Goal: Task Accomplishment & Management: Use online tool/utility

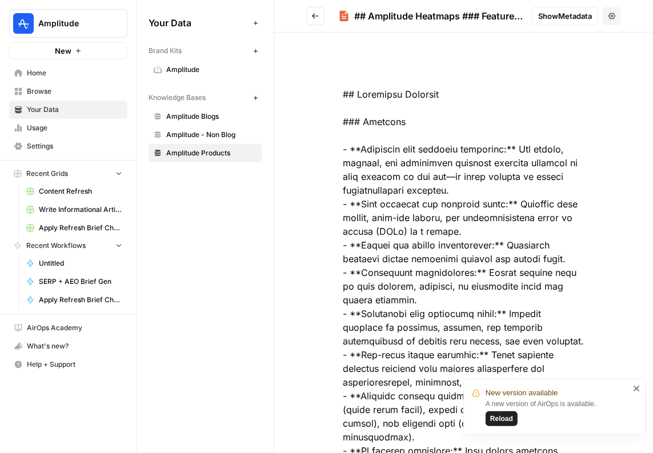
scroll to position [1385, 0]
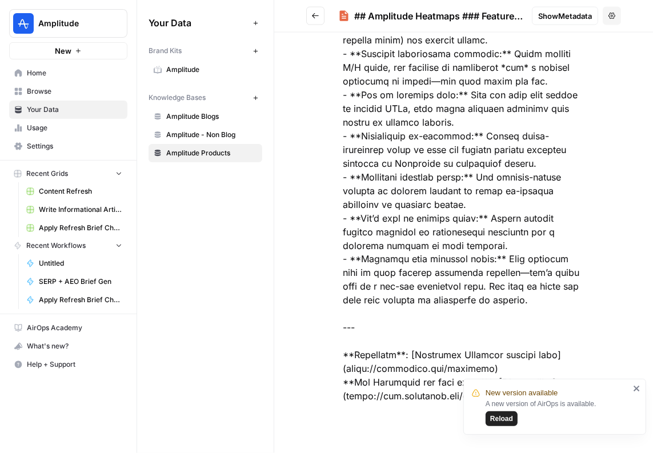
click at [505, 418] on span "Reload" at bounding box center [502, 419] width 23 height 10
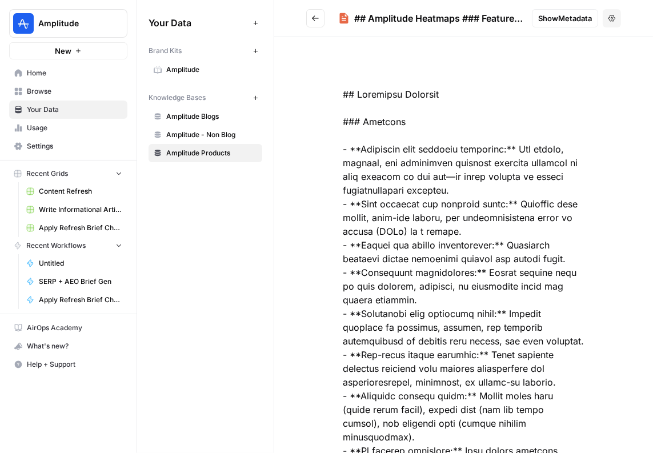
click at [37, 74] on span "Home" at bounding box center [74, 73] width 95 height 10
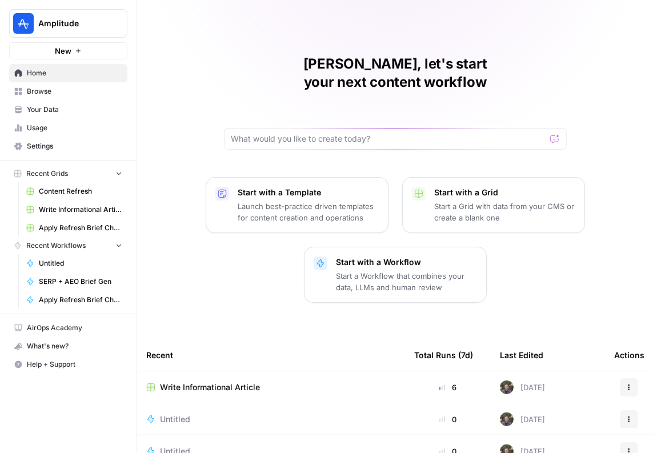
click at [37, 88] on span "Browse" at bounding box center [74, 91] width 95 height 10
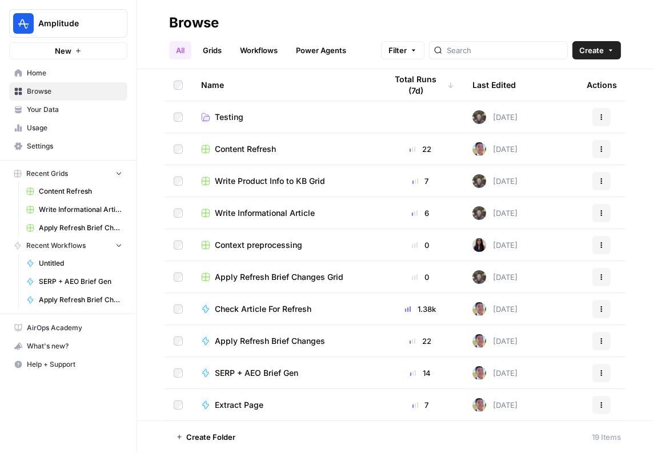
click at [290, 223] on td "Write Informational Article" at bounding box center [285, 212] width 186 height 31
click at [290, 214] on span "Write Informational Article" at bounding box center [265, 213] width 100 height 11
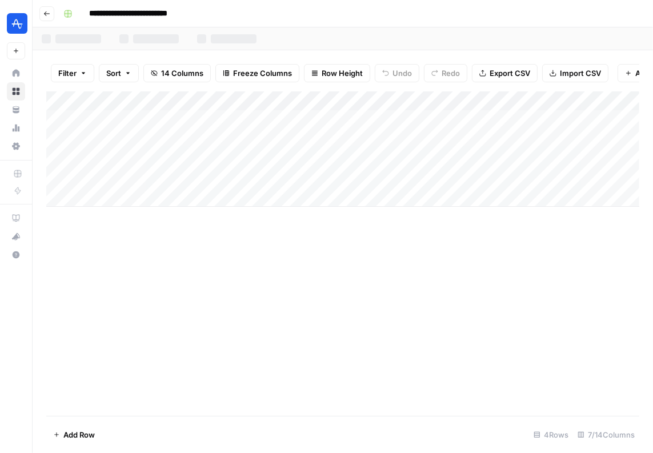
scroll to position [0, 599]
click at [563, 119] on div "Add Column" at bounding box center [342, 148] width 593 height 115
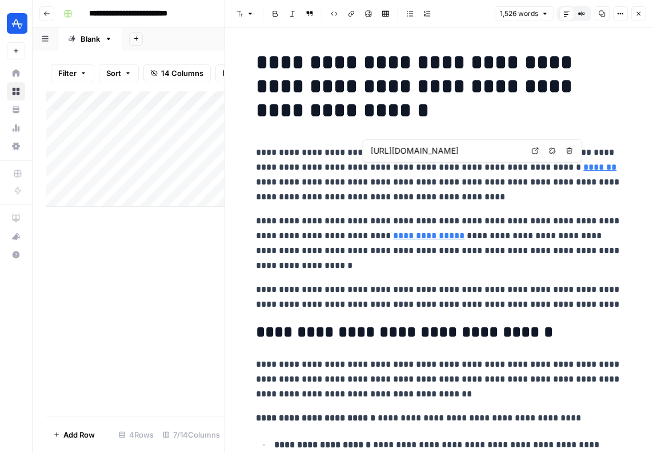
type input "[URL][DOMAIN_NAME]"
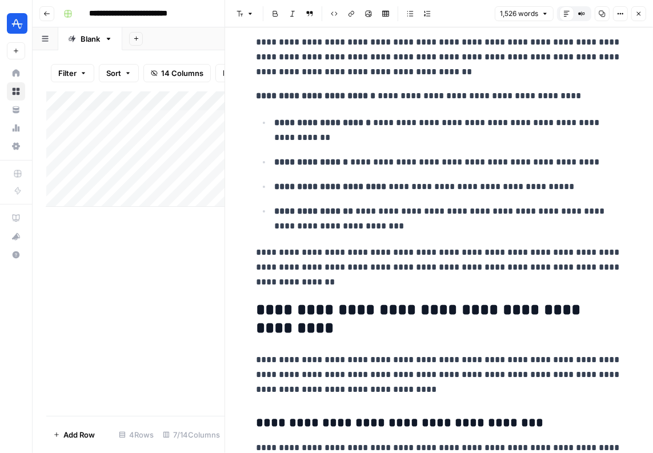
scroll to position [343, 0]
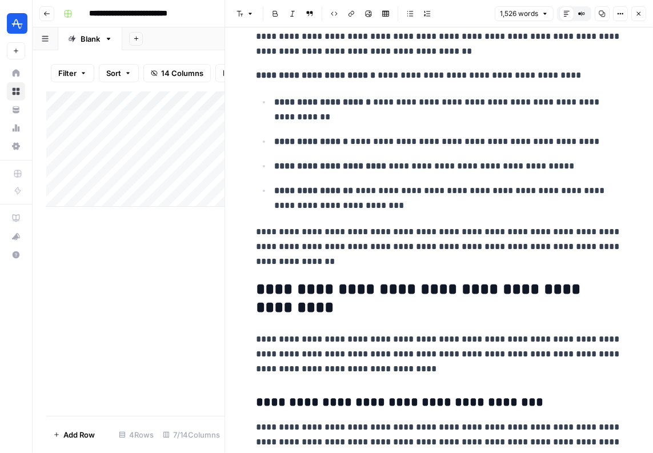
click at [371, 103] on p "**********" at bounding box center [449, 110] width 348 height 30
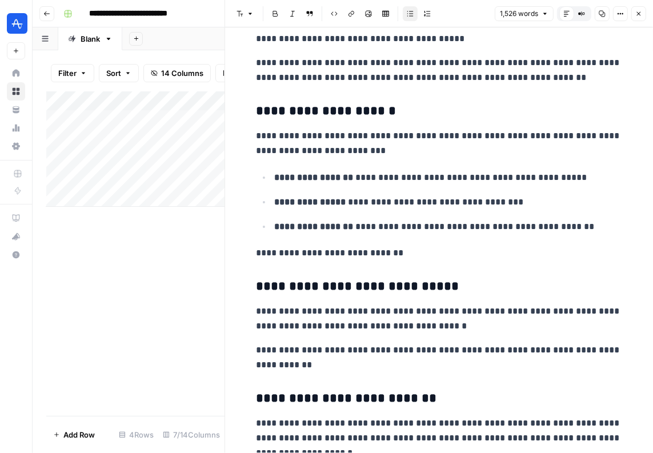
scroll to position [2033, 0]
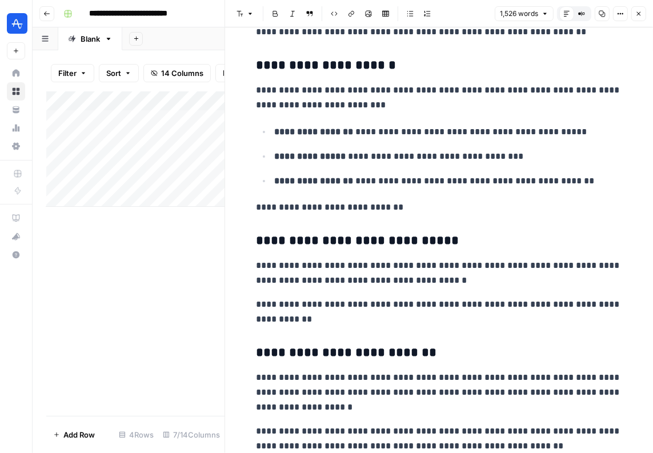
click at [269, 91] on p "**********" at bounding box center [440, 98] width 366 height 30
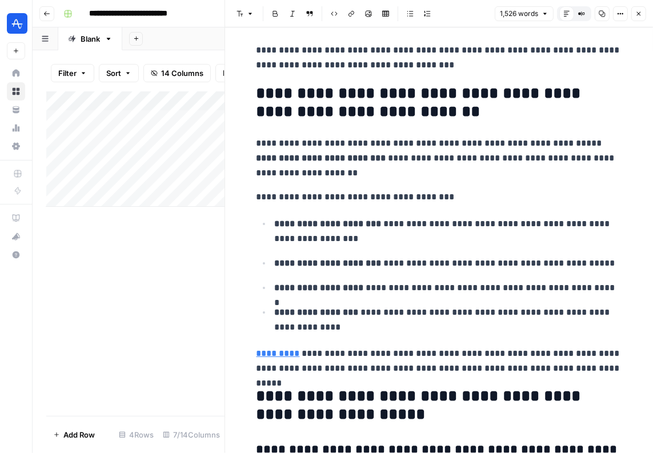
scroll to position [3814, 0]
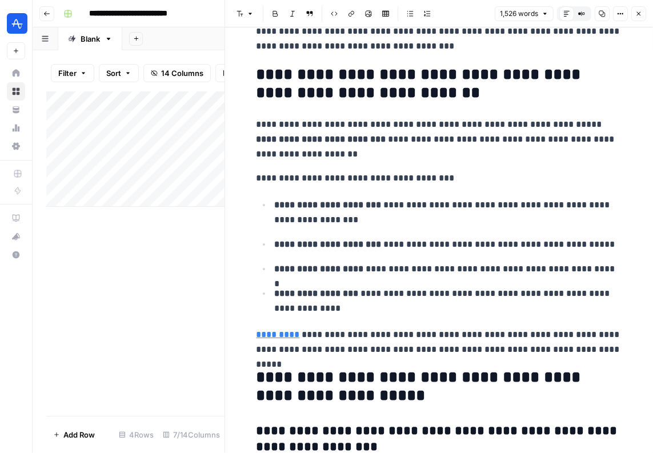
click at [633, 8] on button "Close" at bounding box center [639, 13] width 15 height 15
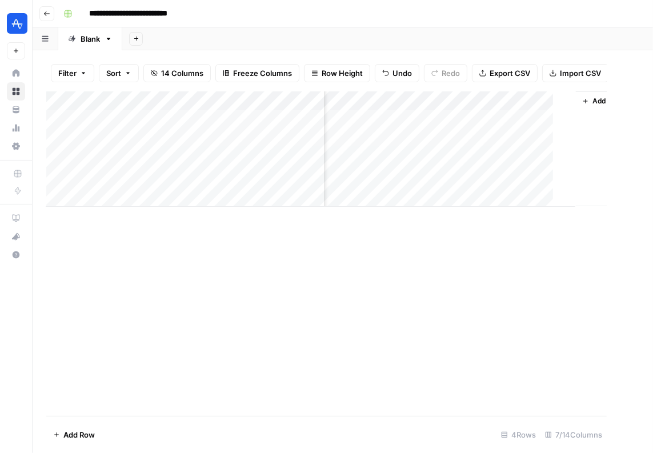
scroll to position [0, 585]
click at [401, 122] on div "Add Column" at bounding box center [342, 148] width 593 height 115
click at [461, 117] on div "Add Column" at bounding box center [342, 148] width 593 height 115
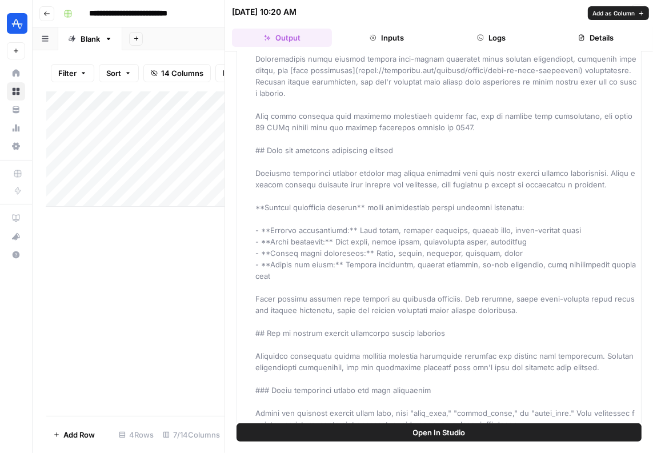
scroll to position [126, 0]
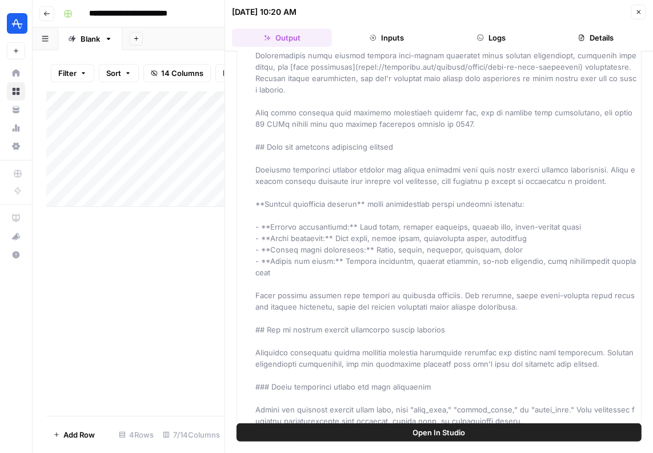
click at [636, 11] on icon "button" at bounding box center [639, 12] width 7 height 7
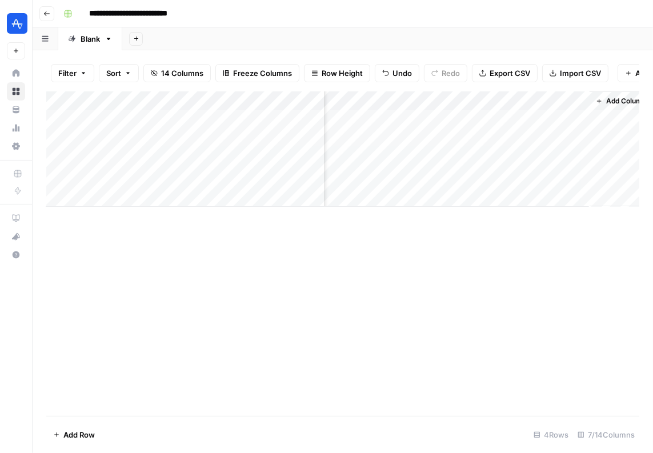
click at [462, 104] on div "Add Column" at bounding box center [342, 148] width 593 height 115
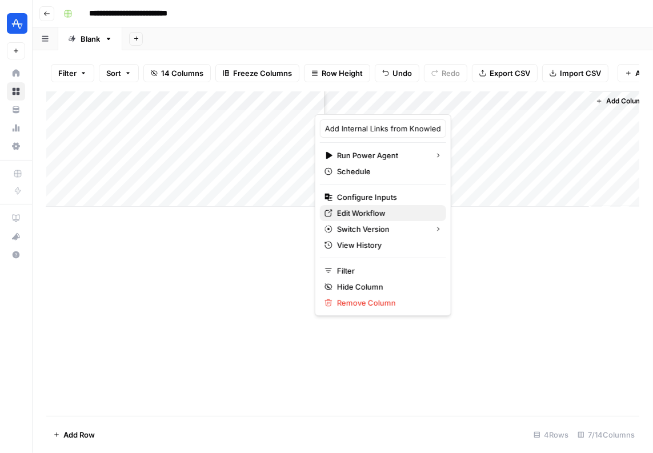
click at [364, 209] on span "Edit Workflow" at bounding box center [387, 213] width 100 height 11
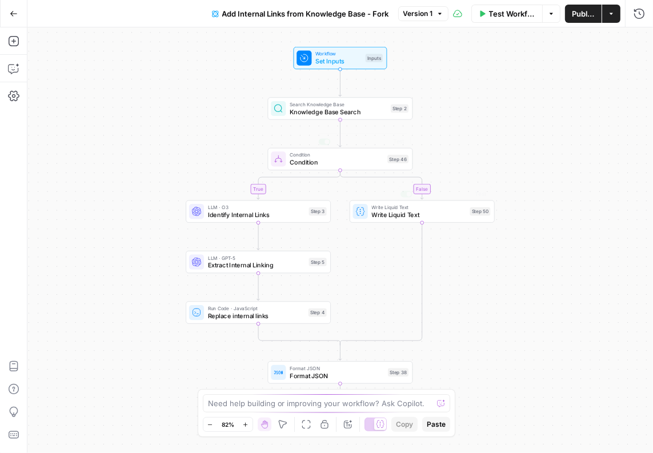
click at [324, 114] on span "Knowledge Base Search" at bounding box center [338, 111] width 97 height 9
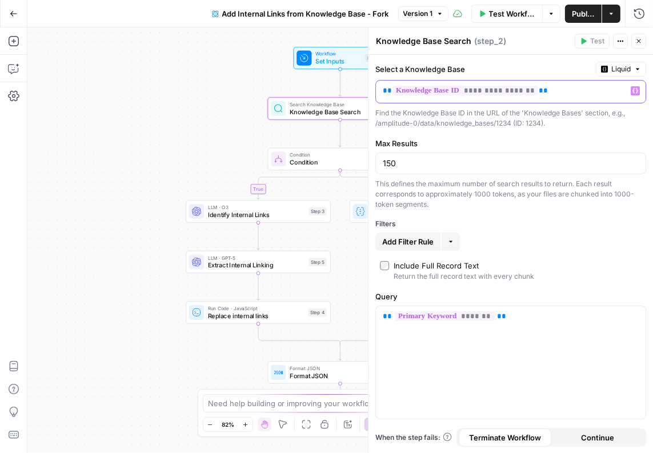
click at [480, 94] on span "**********" at bounding box center [466, 91] width 146 height 10
click at [533, 206] on div "This defines the maximum number of search results to return. Each result corres…" at bounding box center [511, 194] width 271 height 31
click at [224, 146] on div "true false Workflow Set Inputs Inputs Search Knowledge Base Knowledge Base Sear…" at bounding box center [340, 240] width 626 height 426
click at [635, 45] on button "Close" at bounding box center [639, 41] width 15 height 15
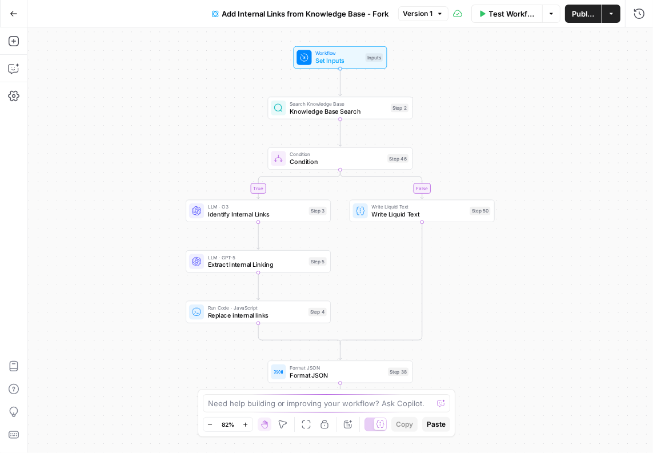
click at [349, 66] on div "Workflow Set Inputs Inputs Test Step" at bounding box center [341, 57] width 94 height 22
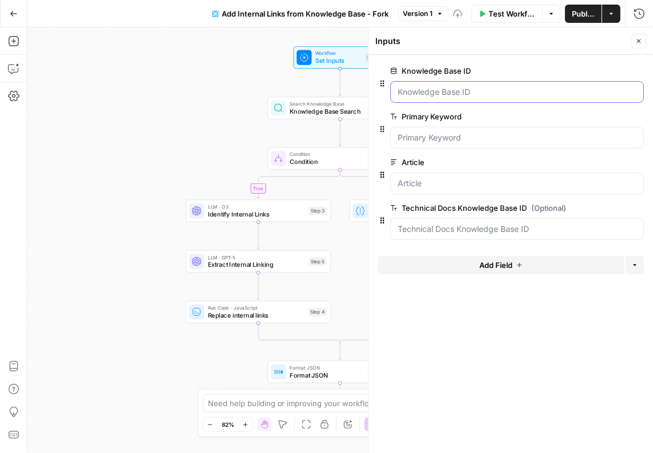
click at [496, 90] on ID "Knowledge Base ID" at bounding box center [517, 91] width 239 height 11
click at [261, 101] on div "true false Workflow Set Inputs Inputs Search Knowledge Base Knowledge Base Sear…" at bounding box center [340, 240] width 626 height 426
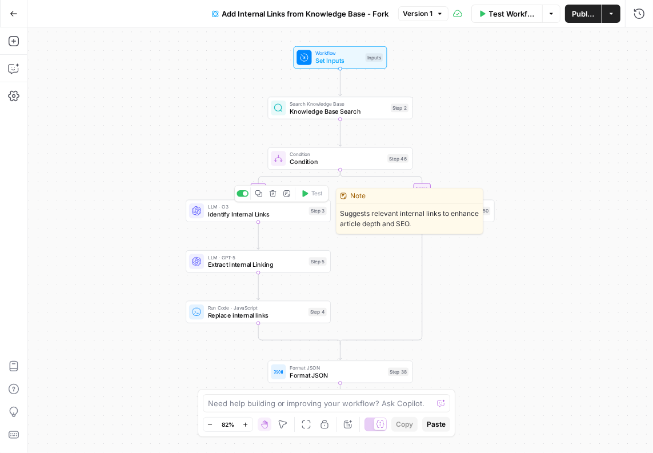
click at [232, 216] on span "Identify Internal Links" at bounding box center [256, 214] width 97 height 9
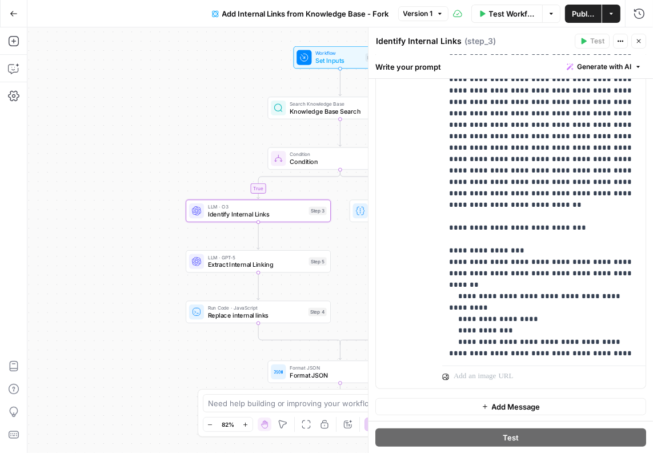
scroll to position [81, 0]
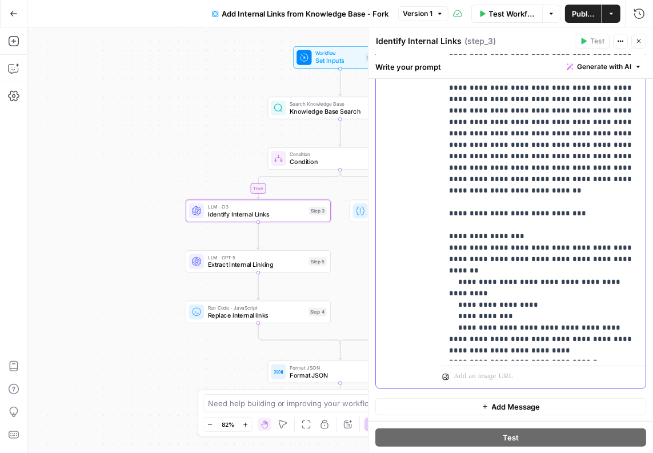
click at [569, 353] on p "**********" at bounding box center [544, 87] width 190 height 537
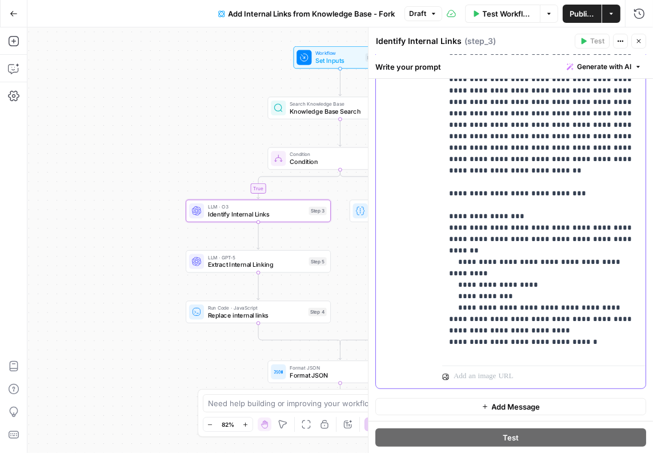
scroll to position [112, 0]
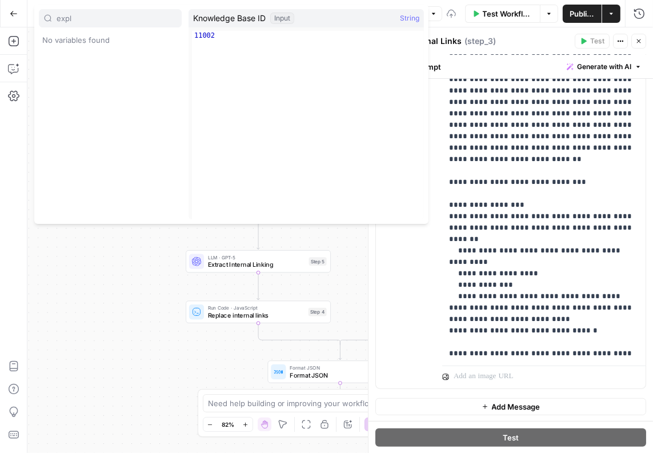
type input "expl"
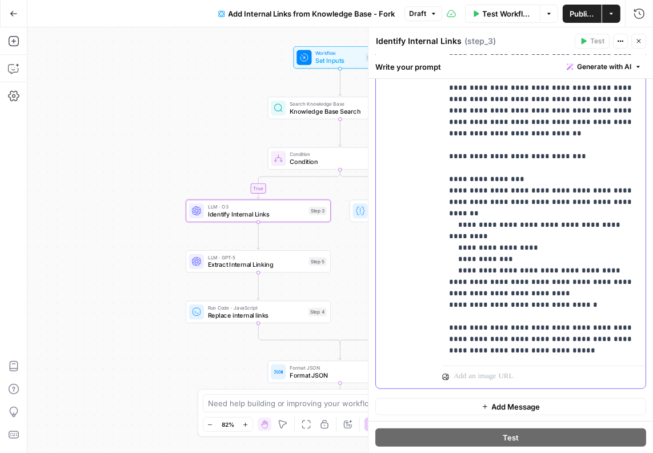
scroll to position [137, 0]
click at [252, 106] on div "true false Workflow Set Inputs Inputs Search Knowledge Base Knowledge Base Sear…" at bounding box center [340, 240] width 626 height 426
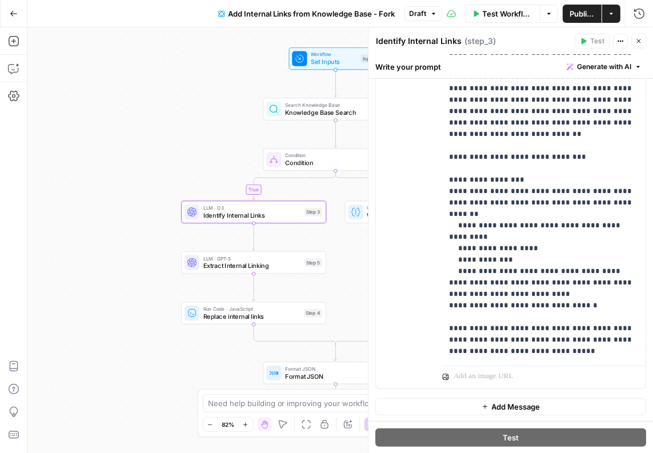
click at [242, 106] on div "true false Workflow Set Inputs Inputs Search Knowledge Base Knowledge Base Sear…" at bounding box center [340, 240] width 626 height 426
click at [192, 255] on div "LLM · GPT-5 Extract Internal Linking Step 5 Copy step Delete step Edit Note Test" at bounding box center [253, 263] width 138 height 16
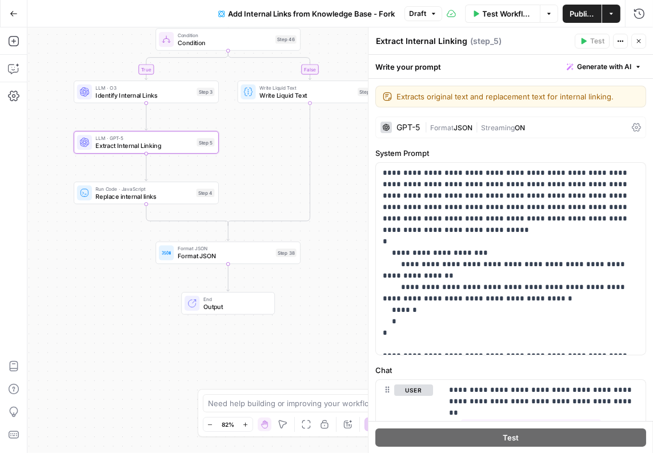
click at [10, 15] on icon "button" at bounding box center [14, 14] width 8 height 8
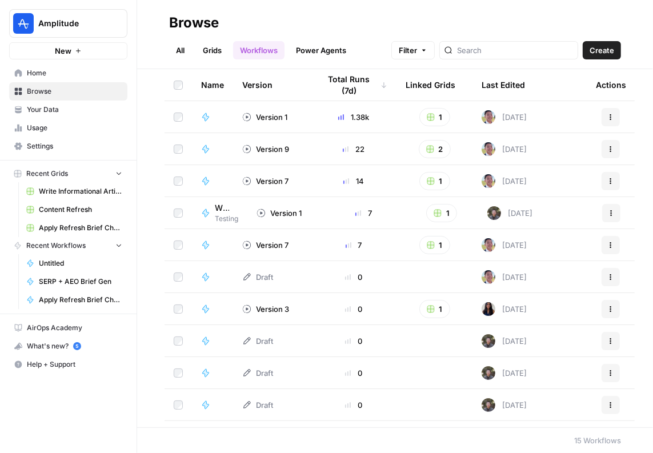
click at [61, 81] on link "Home" at bounding box center [68, 73] width 118 height 18
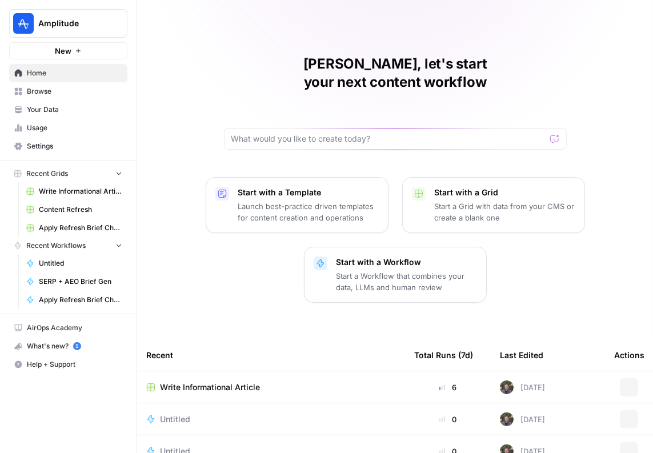
click at [47, 91] on span "Browse" at bounding box center [74, 91] width 95 height 10
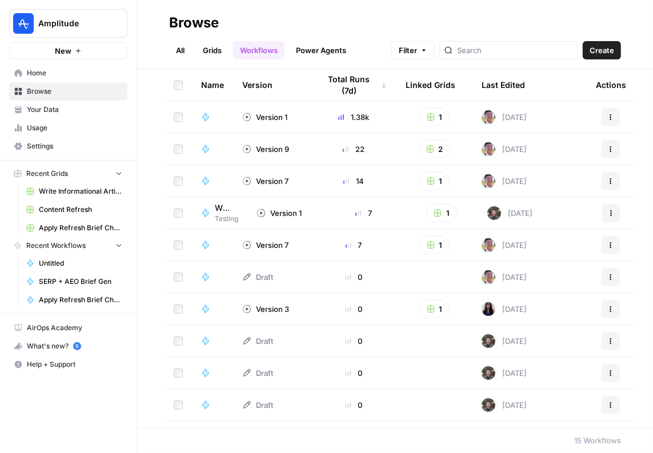
click at [55, 75] on span "Home" at bounding box center [74, 73] width 95 height 10
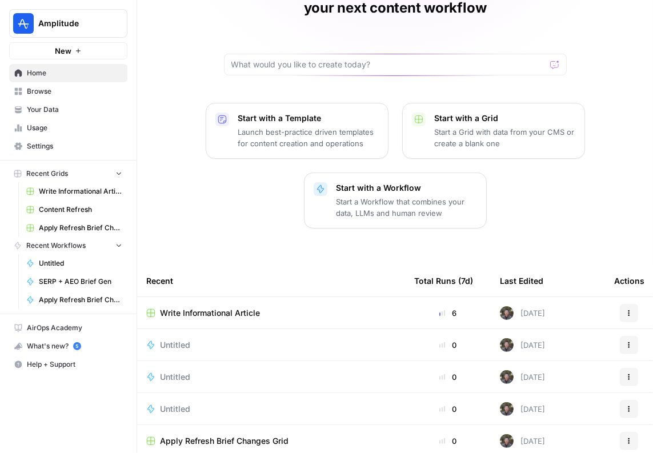
scroll to position [102, 0]
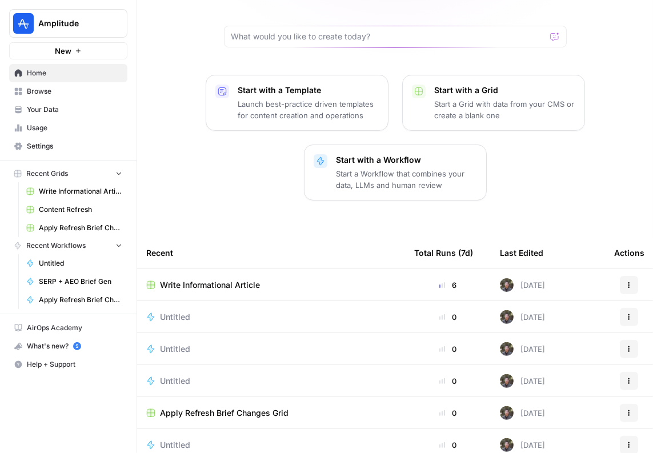
click at [260, 269] on td "Write Informational Article" at bounding box center [271, 284] width 268 height 31
click at [247, 280] on span "Write Informational Article" at bounding box center [210, 285] width 100 height 11
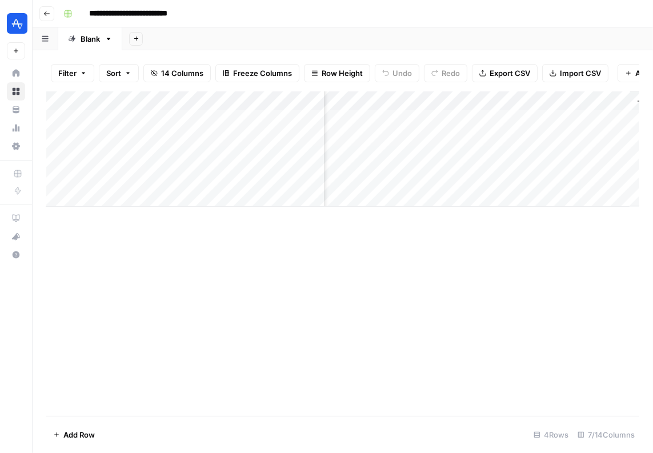
scroll to position [0, 599]
click at [461, 119] on div "Add Column" at bounding box center [342, 148] width 593 height 115
